Goal: Task Accomplishment & Management: Use online tool/utility

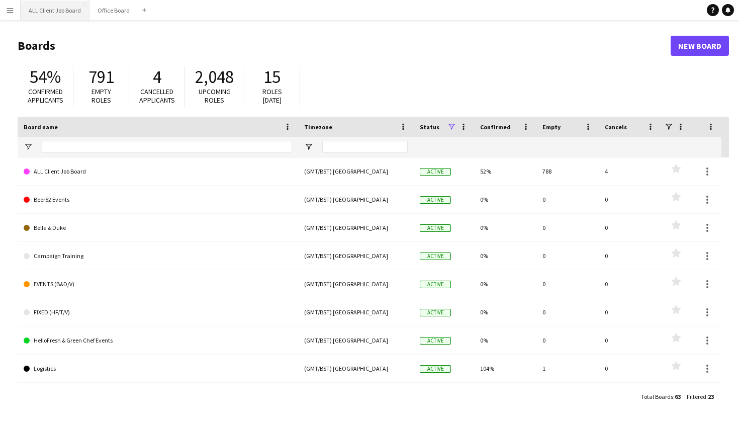
click at [51, 5] on button "ALL Client Job Board Close" at bounding box center [55, 11] width 69 height 20
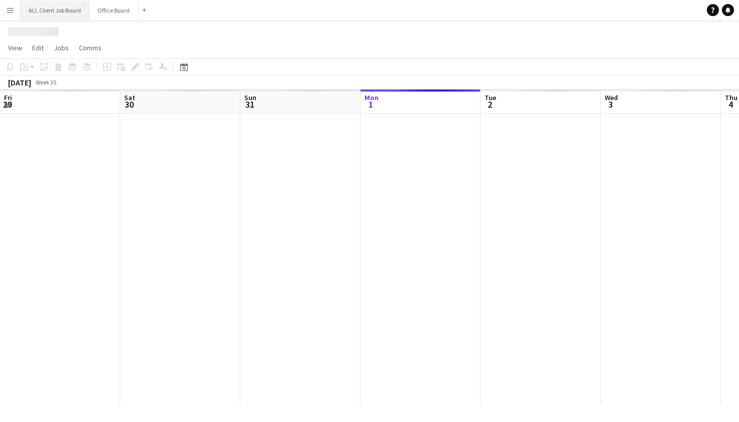
scroll to position [0, 240]
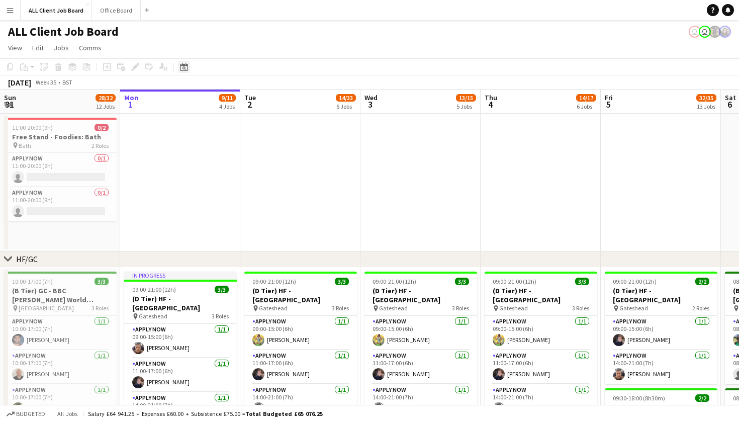
click at [186, 67] on icon "Date picker" at bounding box center [184, 67] width 8 height 8
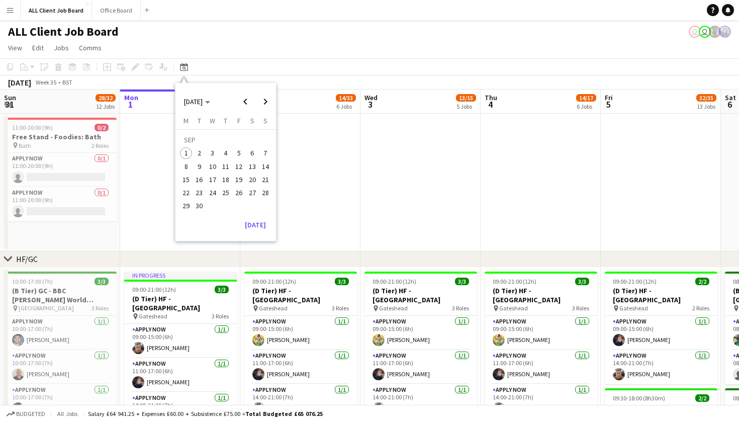
click at [240, 192] on span "26" at bounding box center [239, 193] width 12 height 12
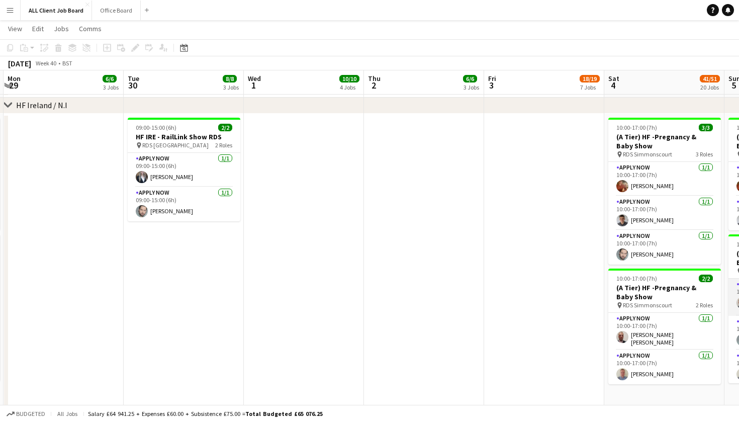
scroll to position [0, 288]
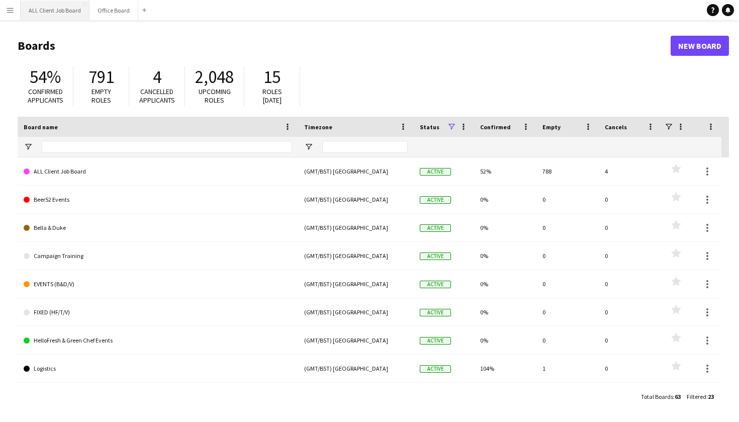
click at [65, 11] on button "ALL Client Job Board Close" at bounding box center [55, 11] width 69 height 20
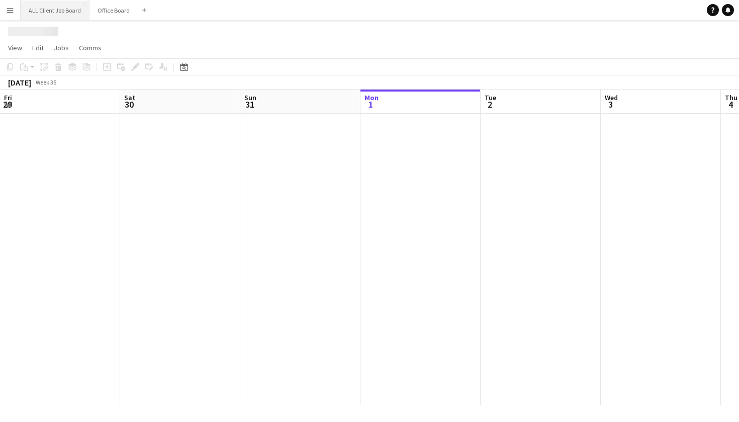
scroll to position [0, 240]
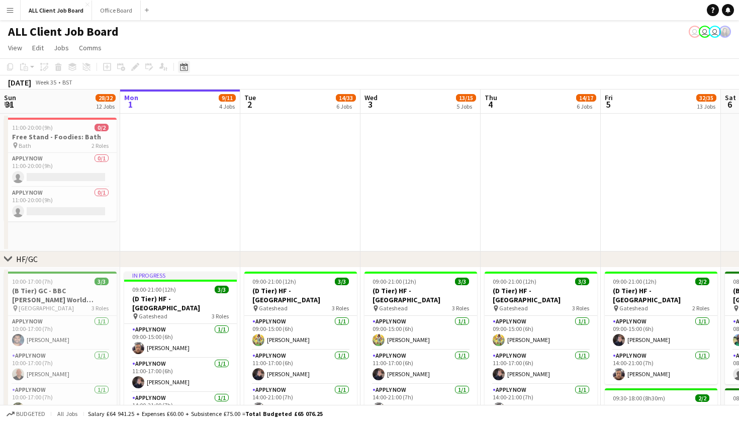
click at [181, 68] on icon "Date picker" at bounding box center [184, 67] width 8 height 8
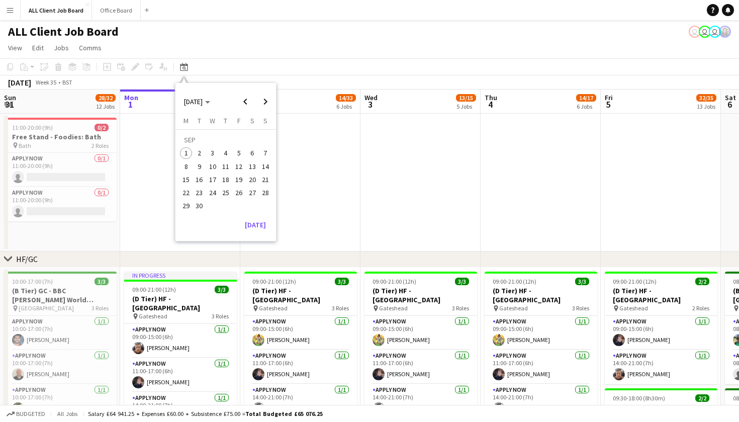
click at [267, 180] on span "21" at bounding box center [265, 179] width 12 height 12
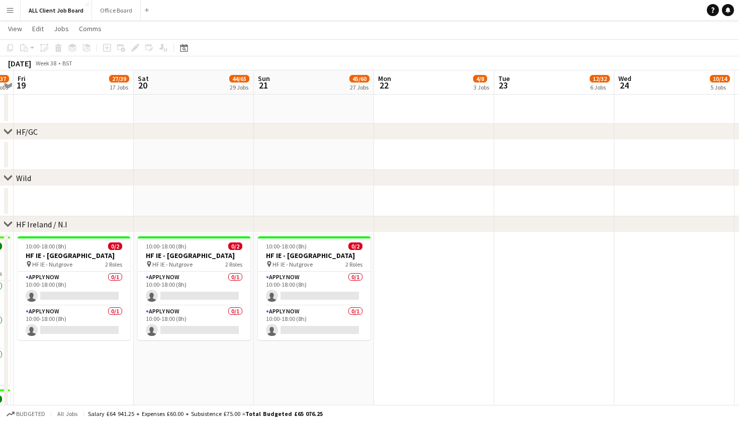
scroll to position [2802, 0]
